Goal: Information Seeking & Learning: Learn about a topic

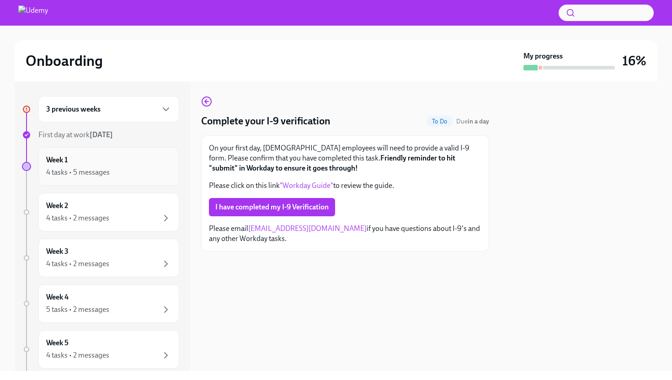
click at [133, 169] on div "4 tasks • 5 messages" at bounding box center [108, 172] width 125 height 11
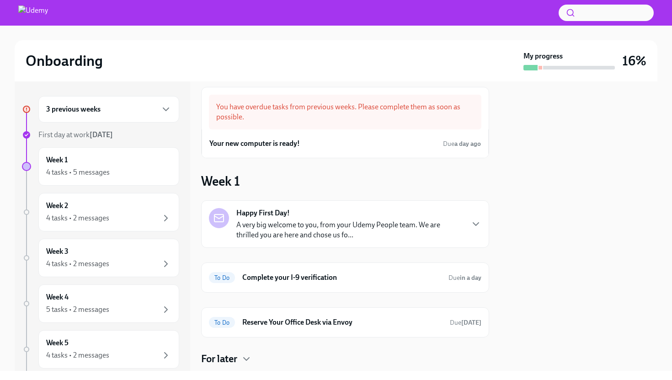
scroll to position [13, 0]
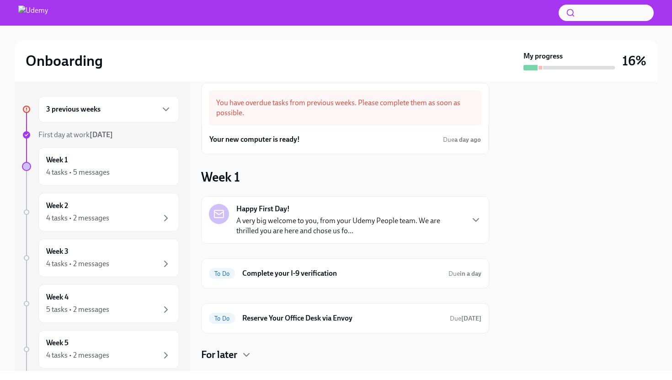
click at [141, 108] on div "3 previous weeks" at bounding box center [108, 109] width 125 height 11
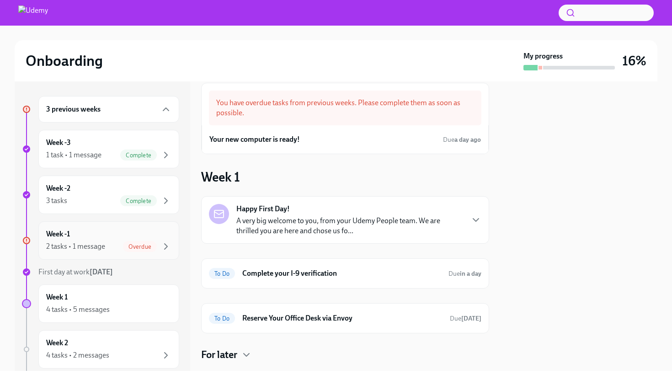
click at [143, 238] on div "Week -1 2 tasks • 1 message Overdue" at bounding box center [108, 240] width 125 height 23
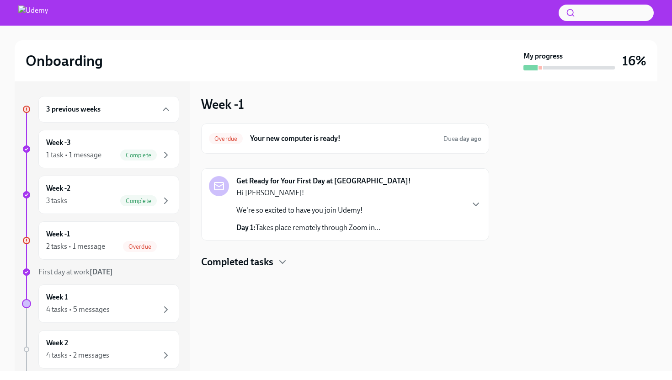
click at [319, 222] on div "Hi Karen! We're so excited to have you join Udemy! Day 1: Takes place remotely …" at bounding box center [308, 210] width 144 height 45
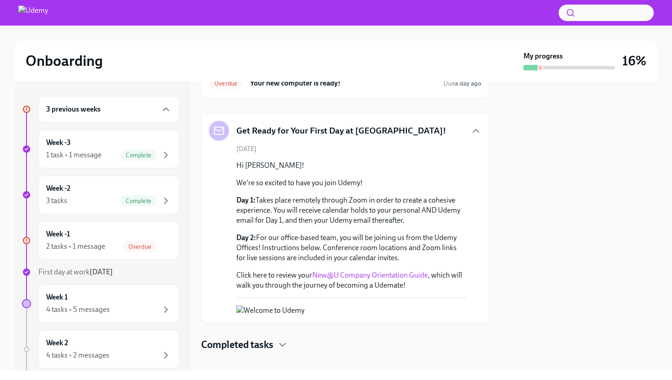
scroll to position [101, 0]
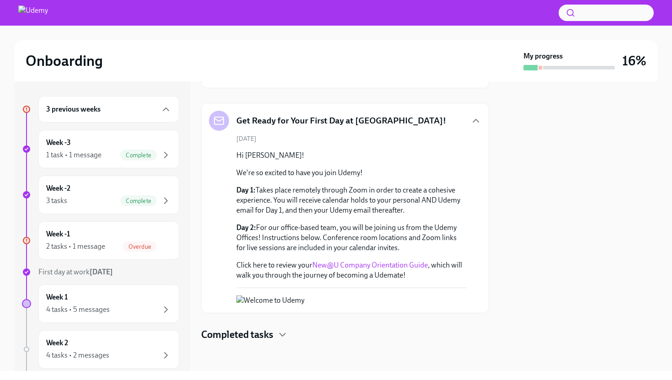
click at [280, 305] on button "Zoom image" at bounding box center [322, 300] width 173 height 10
click at [152, 238] on div "Week -1 2 tasks • 1 message Overdue" at bounding box center [108, 240] width 125 height 23
click at [291, 335] on div "Completed tasks" at bounding box center [345, 335] width 288 height 14
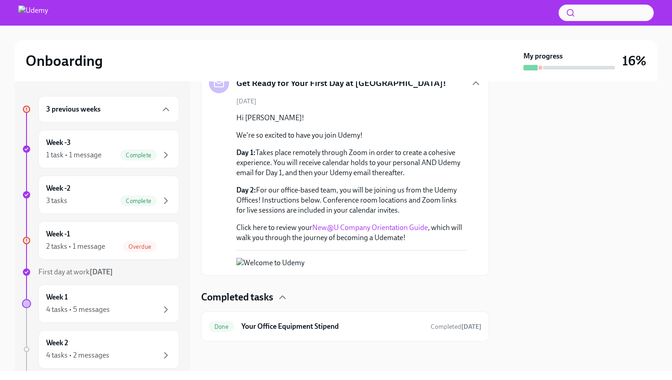
scroll to position [190, 0]
click at [145, 308] on div "4 tasks • 5 messages" at bounding box center [108, 309] width 125 height 11
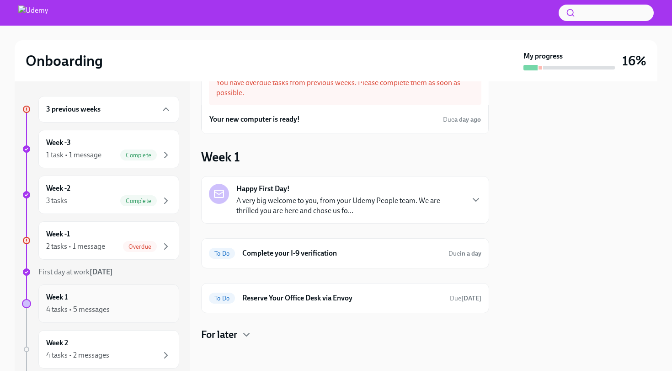
scroll to position [33, 0]
click at [388, 260] on div "To Do Complete your I-9 verification Due in a day" at bounding box center [345, 253] width 272 height 15
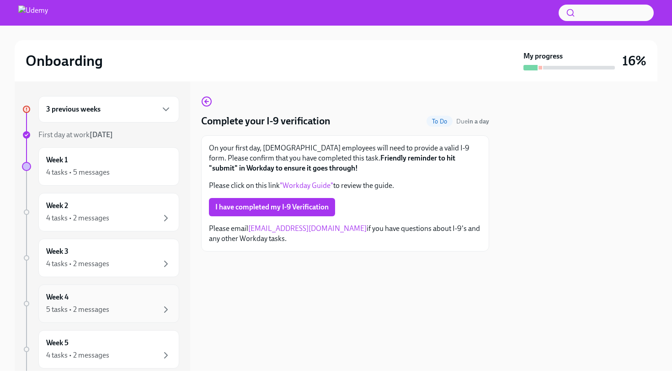
click at [153, 303] on div "Week 4 5 tasks • 2 messages" at bounding box center [108, 303] width 125 height 23
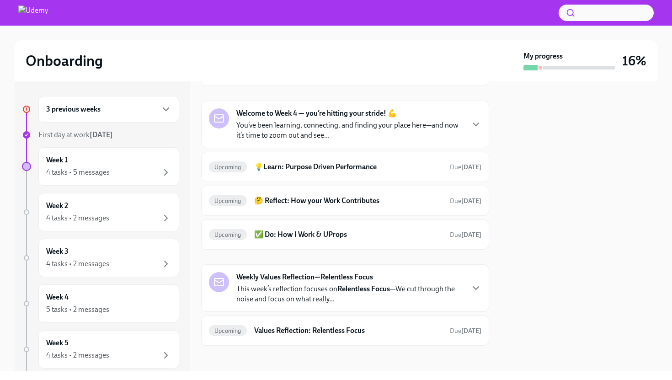
scroll to position [72, 0]
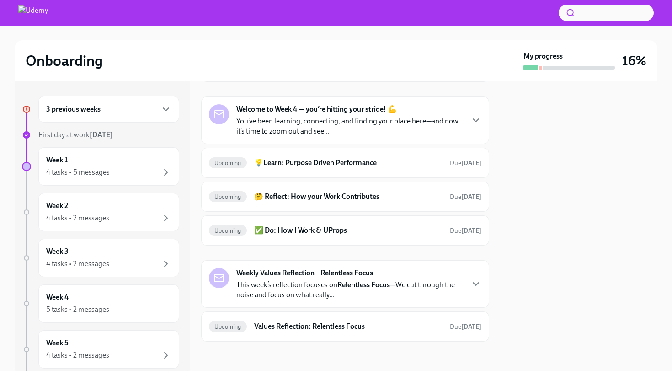
click at [389, 291] on p "This week’s reflection focuses on Relentless Focus —We cut through the noise an…" at bounding box center [349, 290] width 227 height 20
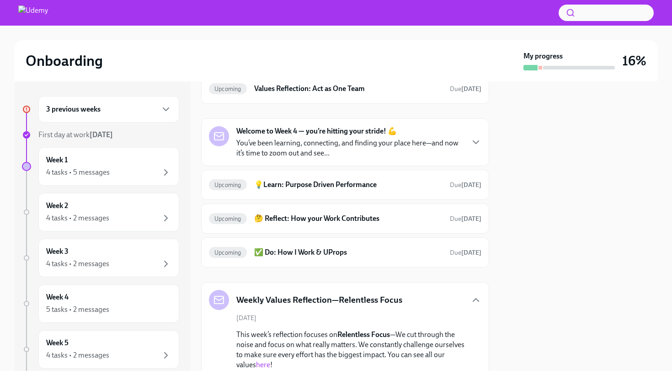
scroll to position [0, 0]
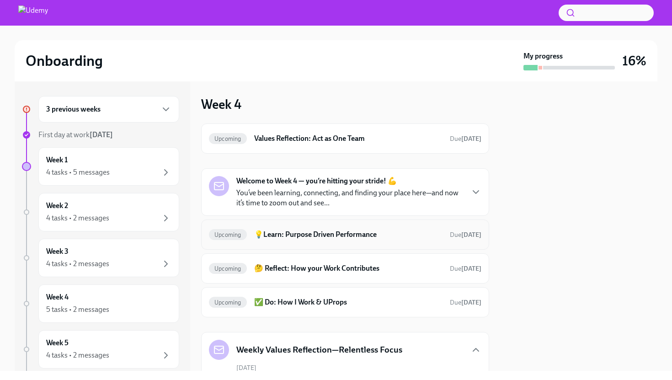
click at [358, 232] on h6 "💡Learn: Purpose Driven Performance" at bounding box center [348, 234] width 188 height 10
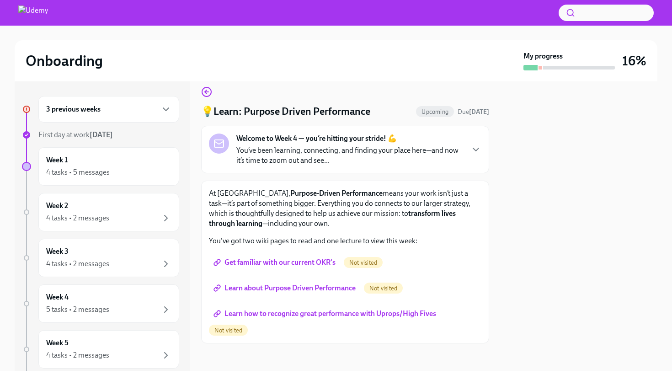
scroll to position [11, 0]
